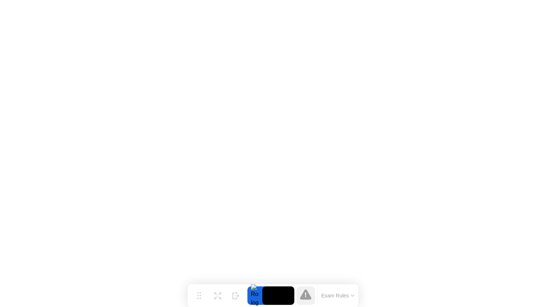
click at [337, 297] on button "Exam Rules" at bounding box center [338, 296] width 38 height 6
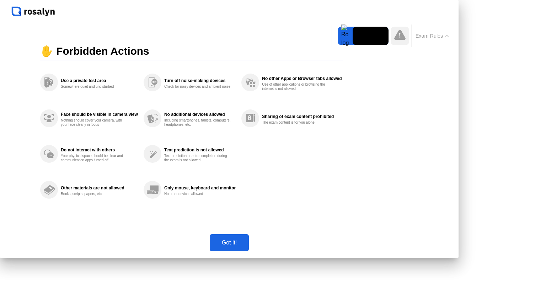
click at [247, 246] on div "Got it!" at bounding box center [229, 243] width 35 height 6
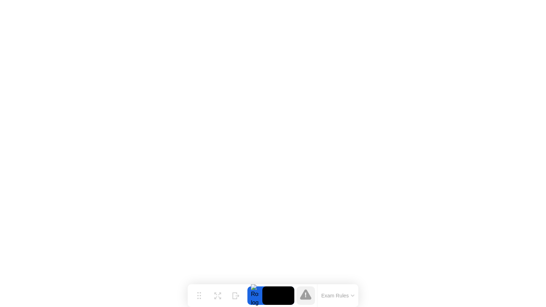
click at [256, 297] on div at bounding box center [254, 296] width 15 height 18
drag, startPoint x: 255, startPoint y: 295, endPoint x: 272, endPoint y: 294, distance: 16.7
click at [255, 294] on div at bounding box center [254, 296] width 15 height 18
click at [278, 294] on video at bounding box center [278, 296] width 32 height 18
click at [236, 295] on icon at bounding box center [236, 293] width 7 height 7
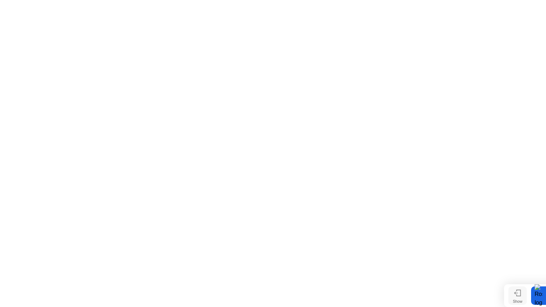
click at [518, 294] on icon at bounding box center [517, 293] width 7 height 7
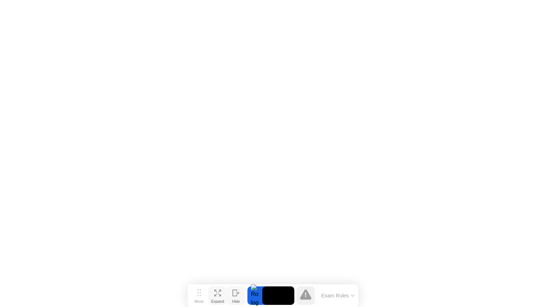
click at [219, 293] on icon at bounding box center [217, 293] width 7 height 7
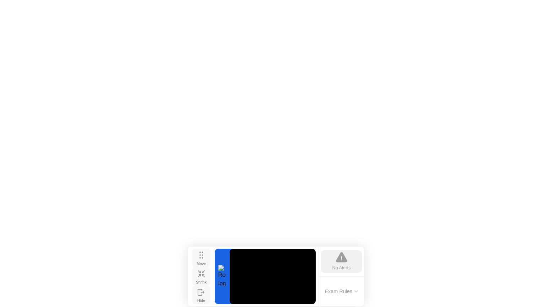
click at [201, 257] on icon at bounding box center [201, 255] width 4 height 7
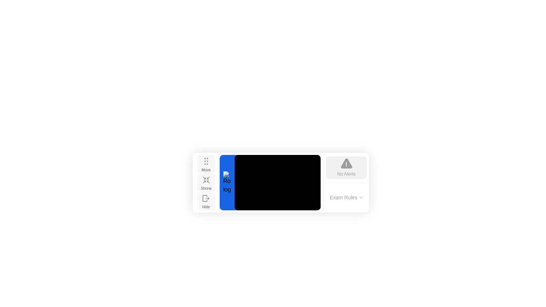
drag, startPoint x: 201, startPoint y: 255, endPoint x: 205, endPoint y: 162, distance: 92.5
click at [206, 161] on icon at bounding box center [206, 161] width 4 height 7
click at [226, 185] on div at bounding box center [227, 183] width 15 height 55
click at [281, 183] on video at bounding box center [278, 183] width 86 height 55
click at [347, 168] on icon at bounding box center [346, 164] width 11 height 10
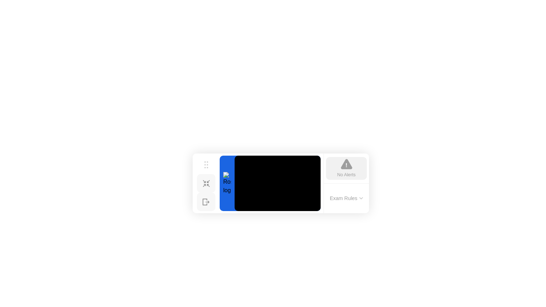
click at [347, 166] on icon at bounding box center [346, 164] width 11 height 10
click at [536, 9] on img at bounding box center [532, 8] width 18 height 6
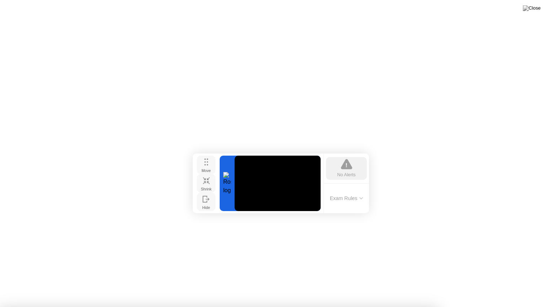
drag, startPoint x: 324, startPoint y: 162, endPoint x: 206, endPoint y: 166, distance: 118.5
click at [324, 187] on div "No Alerts Exam Rules" at bounding box center [347, 184] width 46 height 60
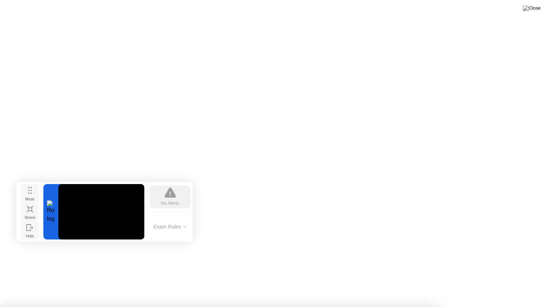
drag, startPoint x: 206, startPoint y: 166, endPoint x: 30, endPoint y: 195, distance: 178.6
click at [30, 197] on div "Move" at bounding box center [29, 199] width 9 height 4
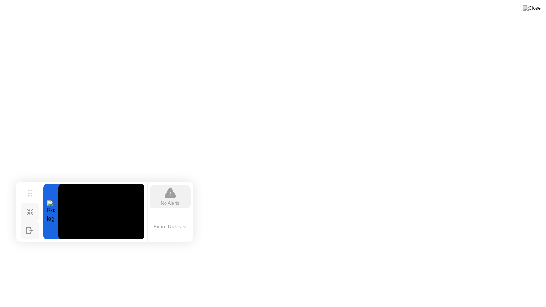
click at [538, 9] on img at bounding box center [532, 8] width 18 height 6
